Goal: Find specific page/section: Find specific page/section

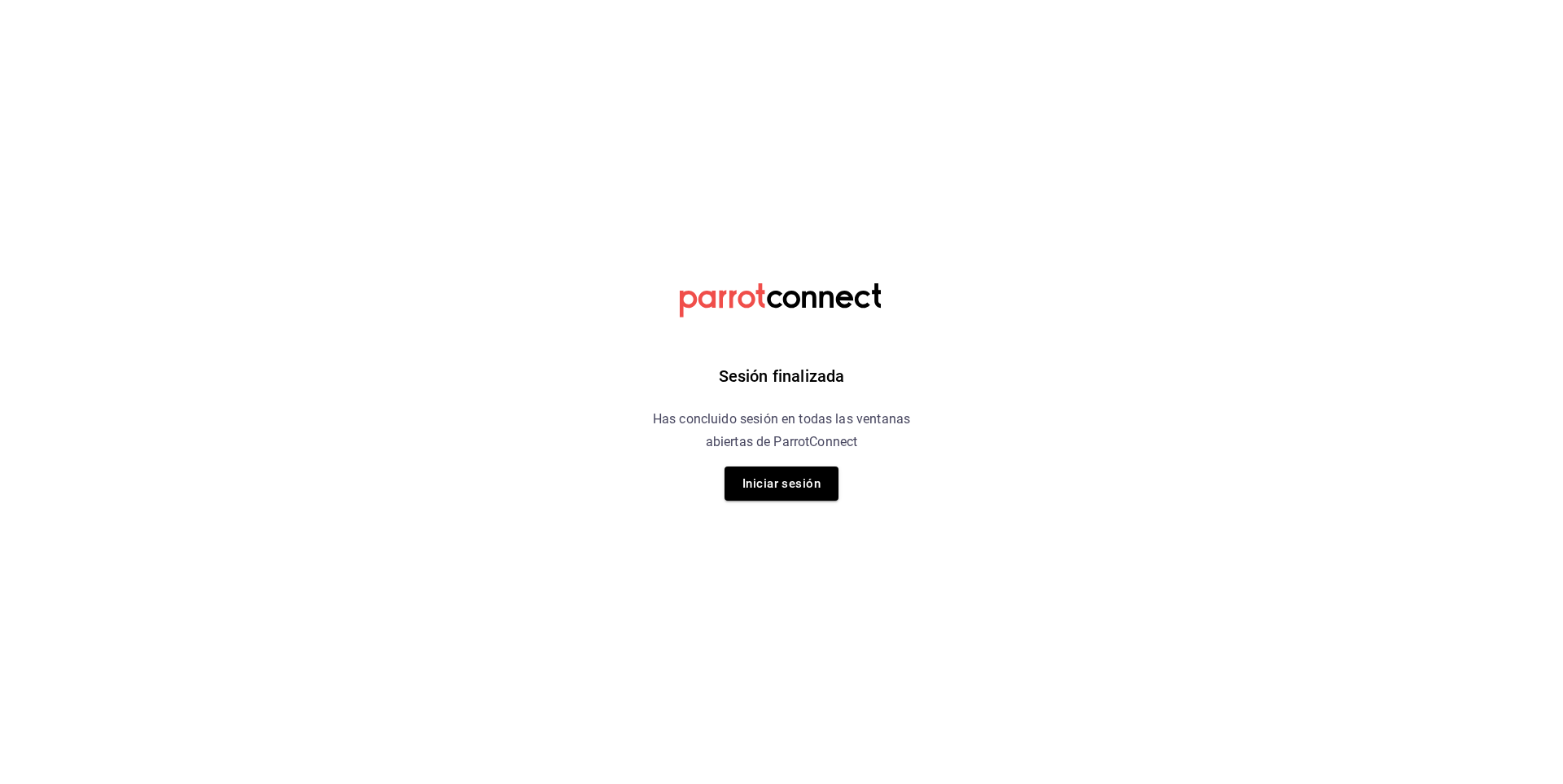
click at [783, 482] on button "Iniciar sesión" at bounding box center [782, 483] width 114 height 34
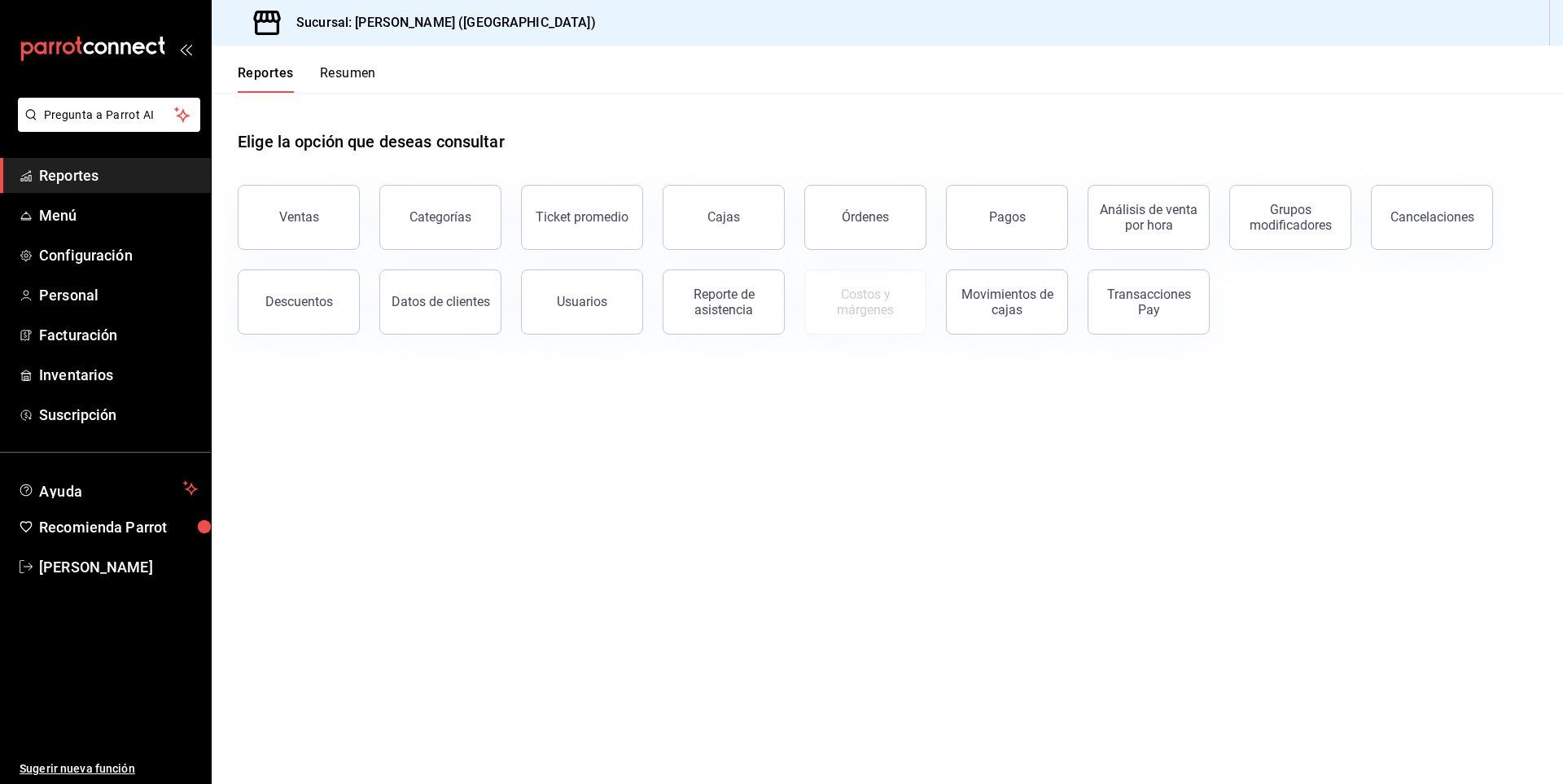
drag, startPoint x: 303, startPoint y: 213, endPoint x: 467, endPoint y: 287, distance: 179.9
click at [303, 217] on div "Ventas" at bounding box center [299, 216] width 40 height 16
